Goal: Information Seeking & Learning: Check status

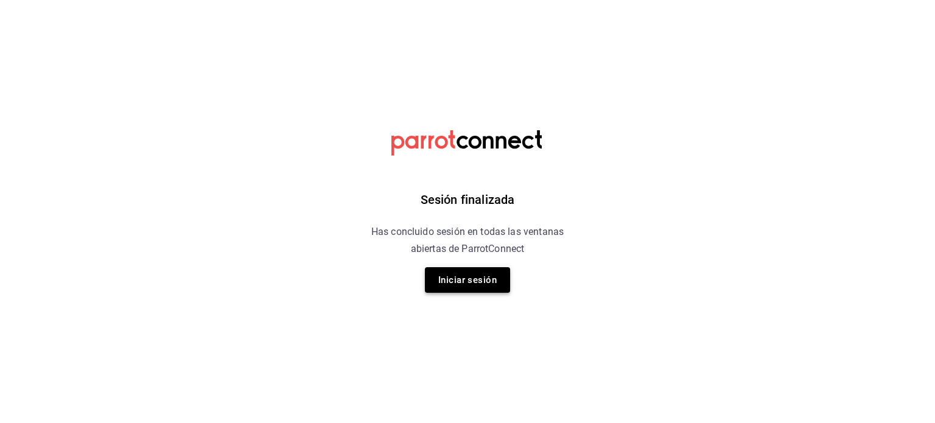
click at [483, 277] on button "Iniciar sesión" at bounding box center [467, 280] width 85 height 26
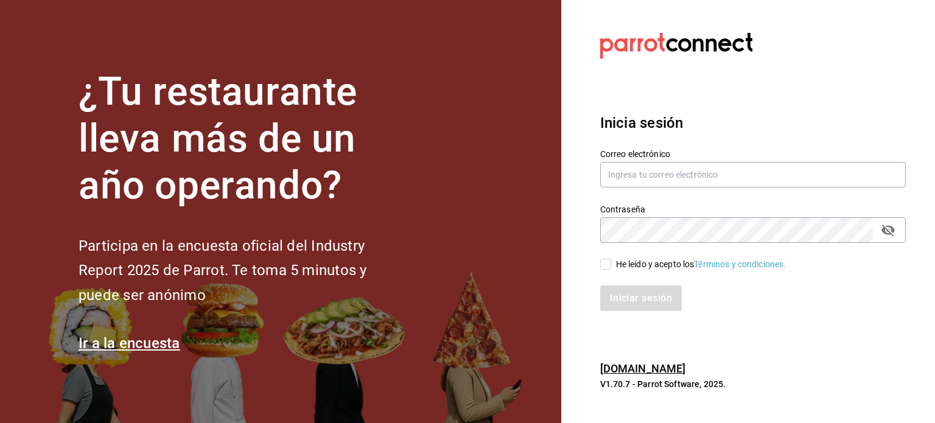
click at [655, 188] on div "Correo electrónico" at bounding box center [753, 169] width 306 height 41
click at [646, 180] on input "j" at bounding box center [753, 175] width 306 height 26
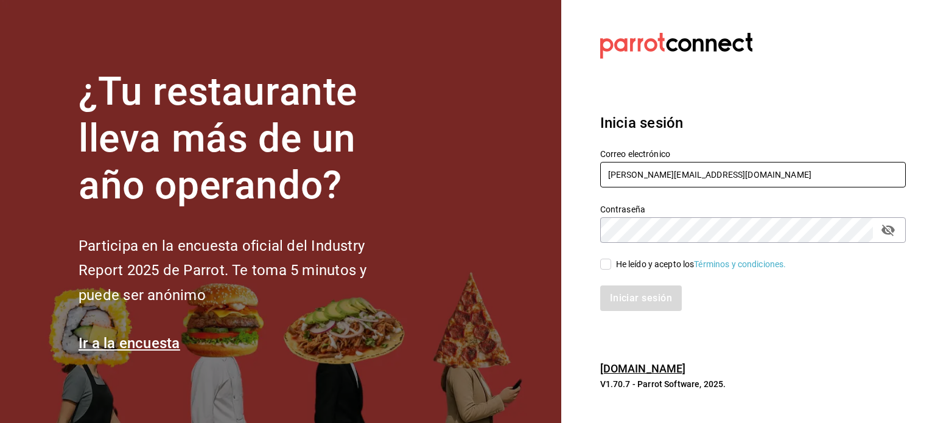
type input "jonathan.bravo@londoncg.com"
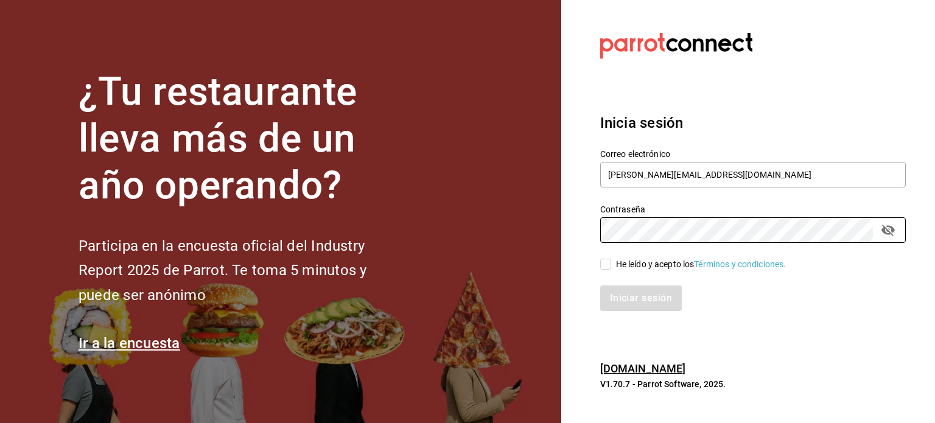
click at [643, 267] on div "He leído y acepto los Términos y condiciones." at bounding box center [701, 264] width 171 height 13
click at [611, 267] on input "He leído y acepto los Términos y condiciones." at bounding box center [605, 264] width 11 height 11
checkbox input "true"
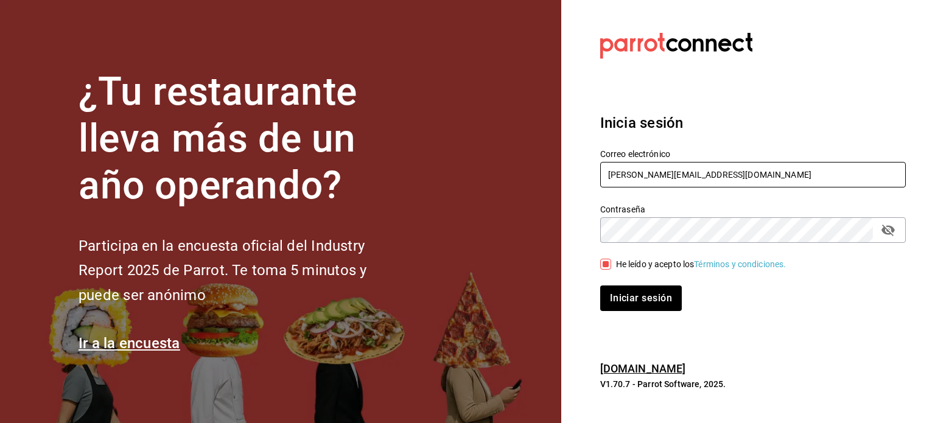
drag, startPoint x: 674, startPoint y: 175, endPoint x: 794, endPoint y: 184, distance: 120.9
click at [794, 184] on input "jonathan.bravo@londoncg.com" at bounding box center [753, 175] width 306 height 26
click at [892, 229] on icon "passwordField" at bounding box center [888, 231] width 13 height 12
type input "jonathan.bravo@cofkicafe.com"
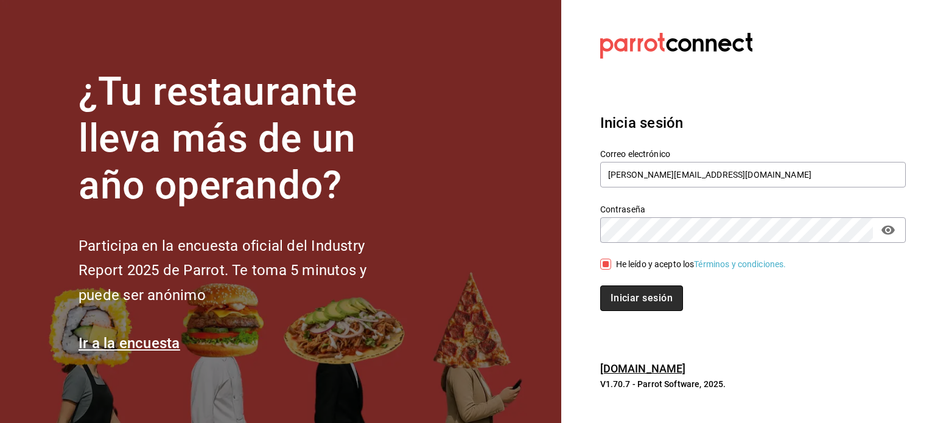
click at [643, 296] on button "Iniciar sesión" at bounding box center [641, 299] width 83 height 26
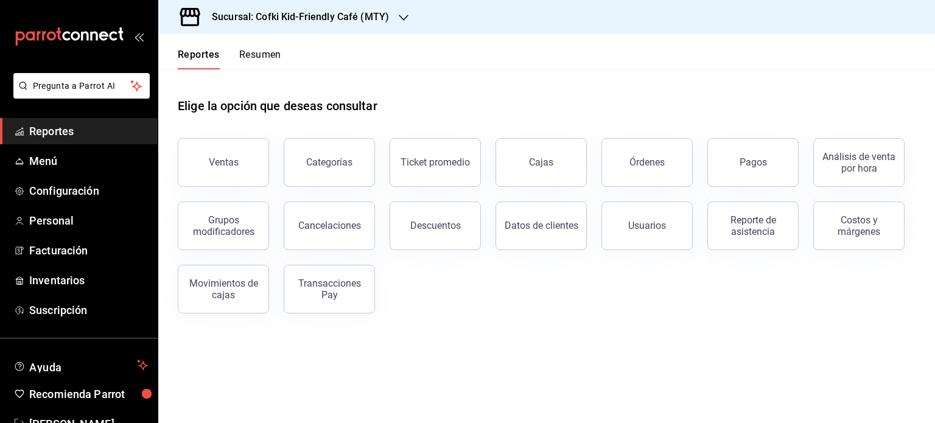
click at [259, 63] on button "Resumen" at bounding box center [260, 59] width 42 height 21
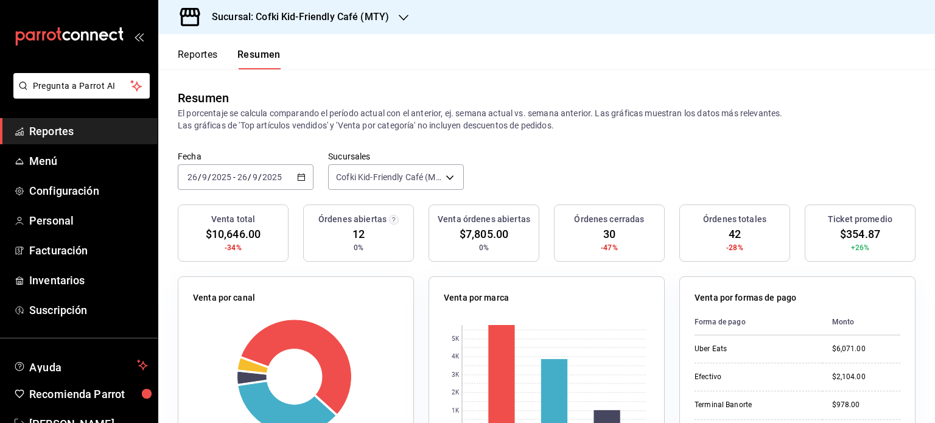
click at [311, 182] on div "[DATE] [DATE] - [DATE] [DATE]" at bounding box center [246, 177] width 136 height 26
click at [347, 23] on h3 "Sucursal: Cofki Kid-Friendly Café (MTY)" at bounding box center [295, 17] width 187 height 15
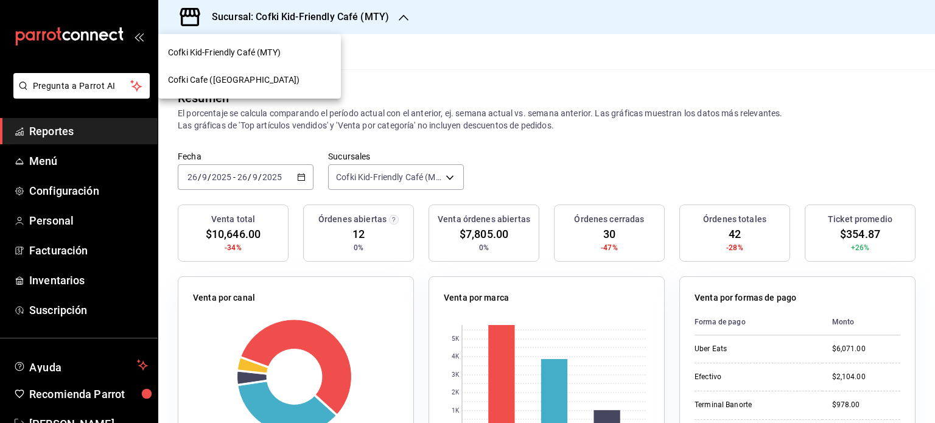
click at [296, 83] on div "Cofki Cafe ([GEOGRAPHIC_DATA])" at bounding box center [249, 80] width 163 height 13
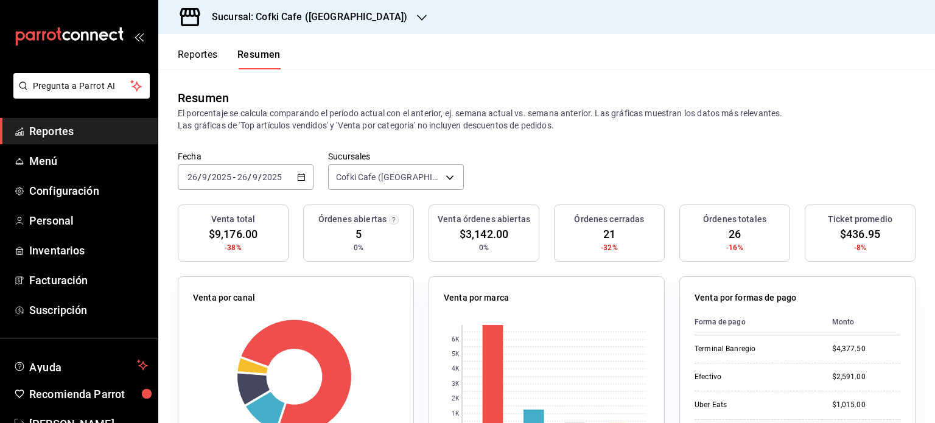
click at [343, 10] on h3 "Sucursal: Cofki Cafe ([GEOGRAPHIC_DATA])" at bounding box center [304, 17] width 205 height 15
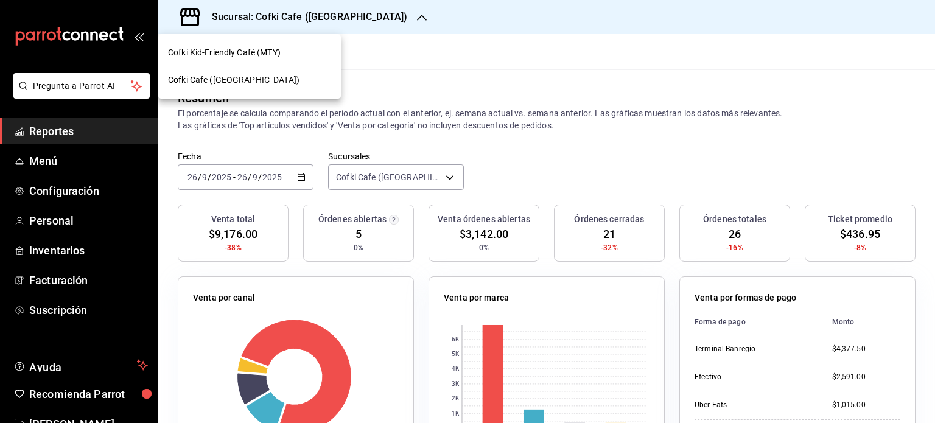
click at [283, 56] on div "Cofki Kid-Friendly Café (MTY)" at bounding box center [249, 52] width 163 height 13
